Goal: Navigation & Orientation: Find specific page/section

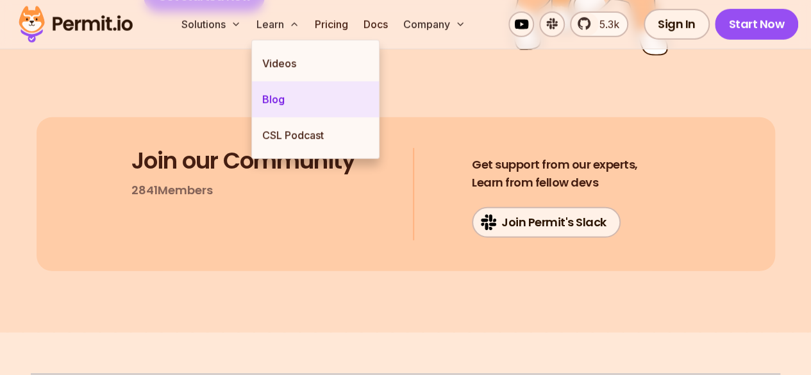
click at [263, 101] on link "Blog" at bounding box center [315, 99] width 127 height 36
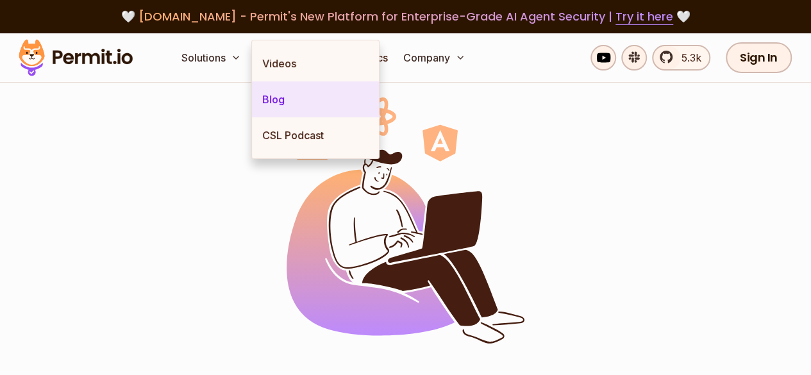
click at [263, 101] on link "Blog" at bounding box center [315, 99] width 127 height 36
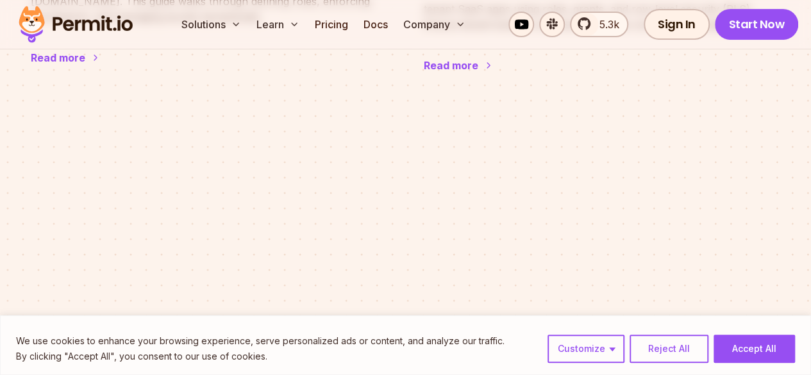
scroll to position [2557, 0]
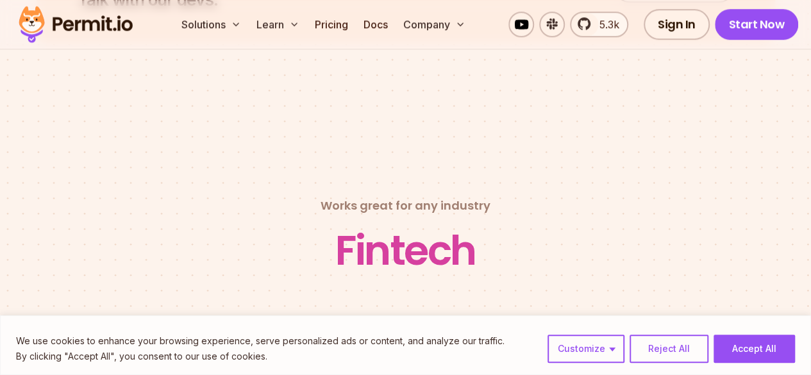
scroll to position [5470, 0]
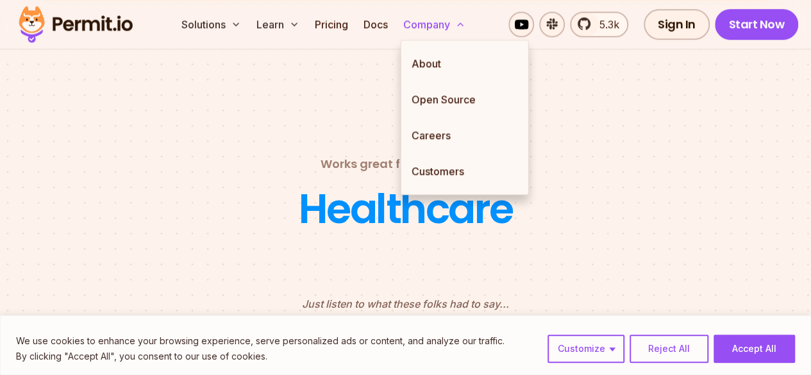
click at [422, 25] on button "Company" at bounding box center [434, 25] width 72 height 26
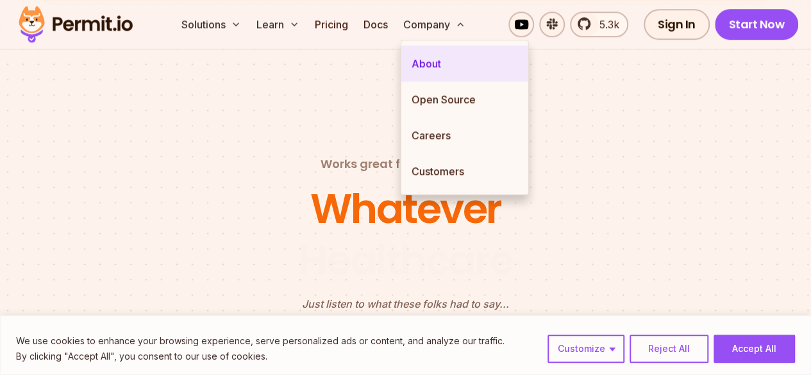
click at [417, 65] on link "About" at bounding box center [464, 64] width 127 height 36
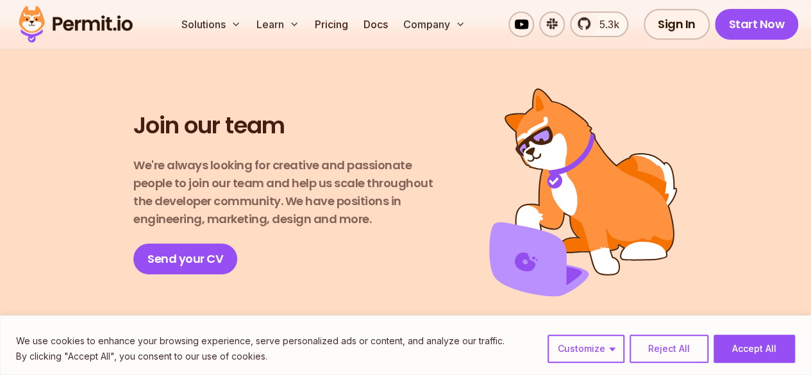
scroll to position [2195, 0]
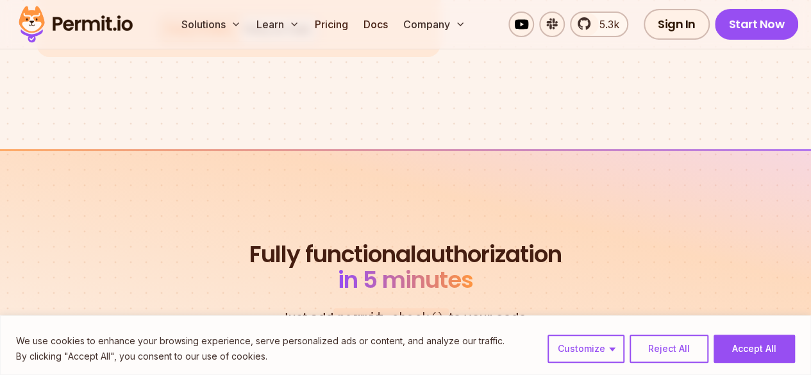
scroll to position [5470, 0]
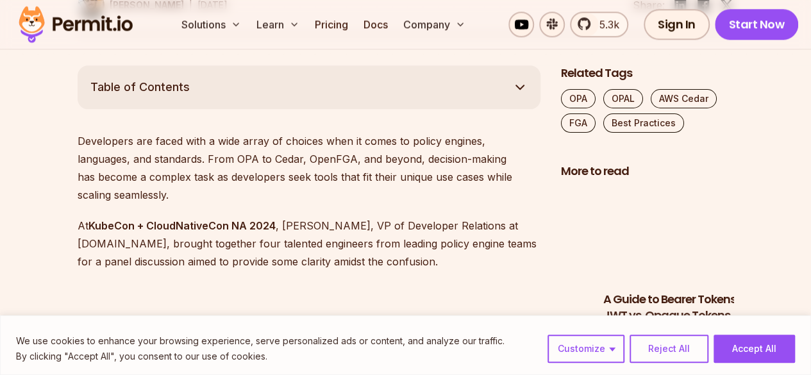
scroll to position [705, 0]
